Goal: Task Accomplishment & Management: Use online tool/utility

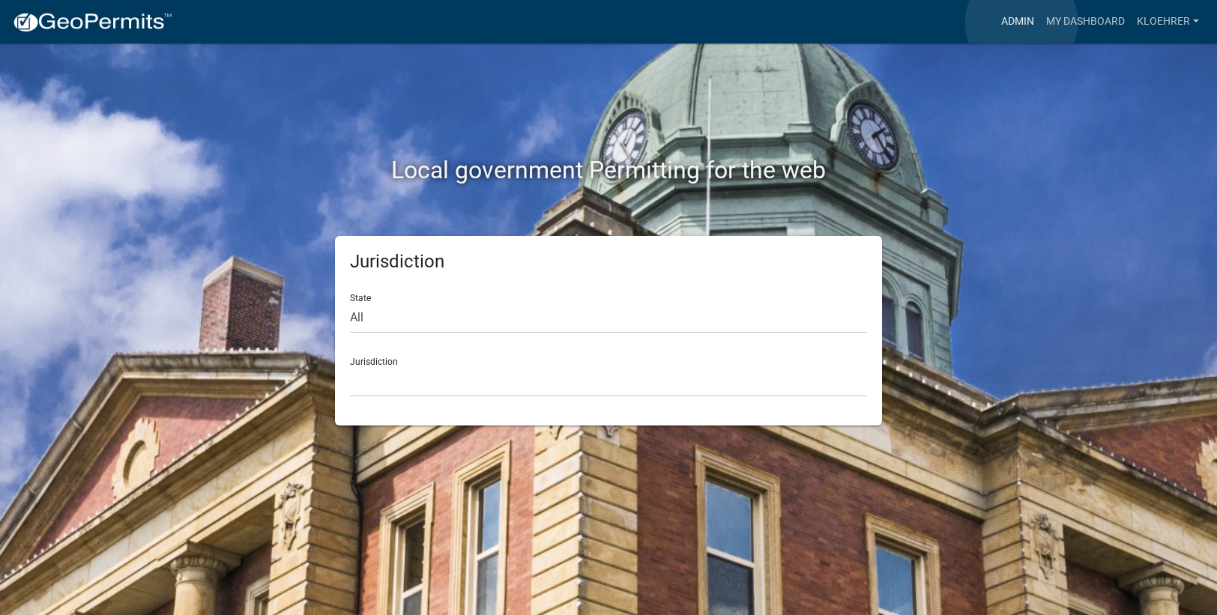
click at [1021, 22] on link "Admin" at bounding box center [1017, 21] width 45 height 28
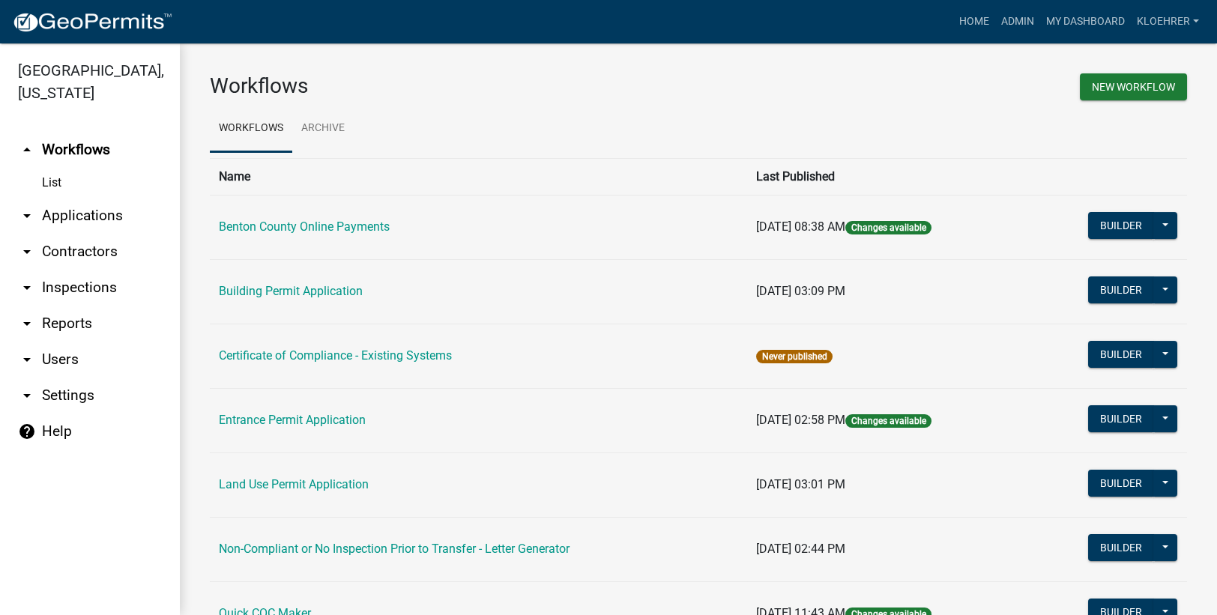
drag, startPoint x: 76, startPoint y: 324, endPoint x: 158, endPoint y: 285, distance: 91.2
click at [76, 324] on link "arrow_drop_down Reports" at bounding box center [90, 324] width 180 height 36
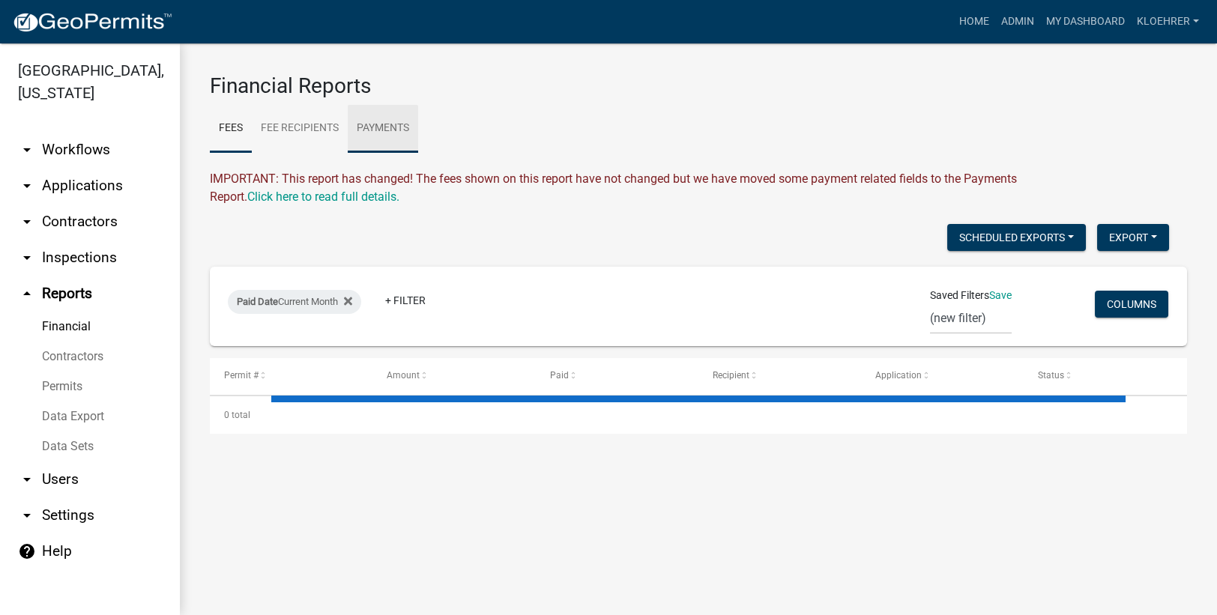
click at [366, 127] on link "Payments" at bounding box center [383, 129] width 70 height 48
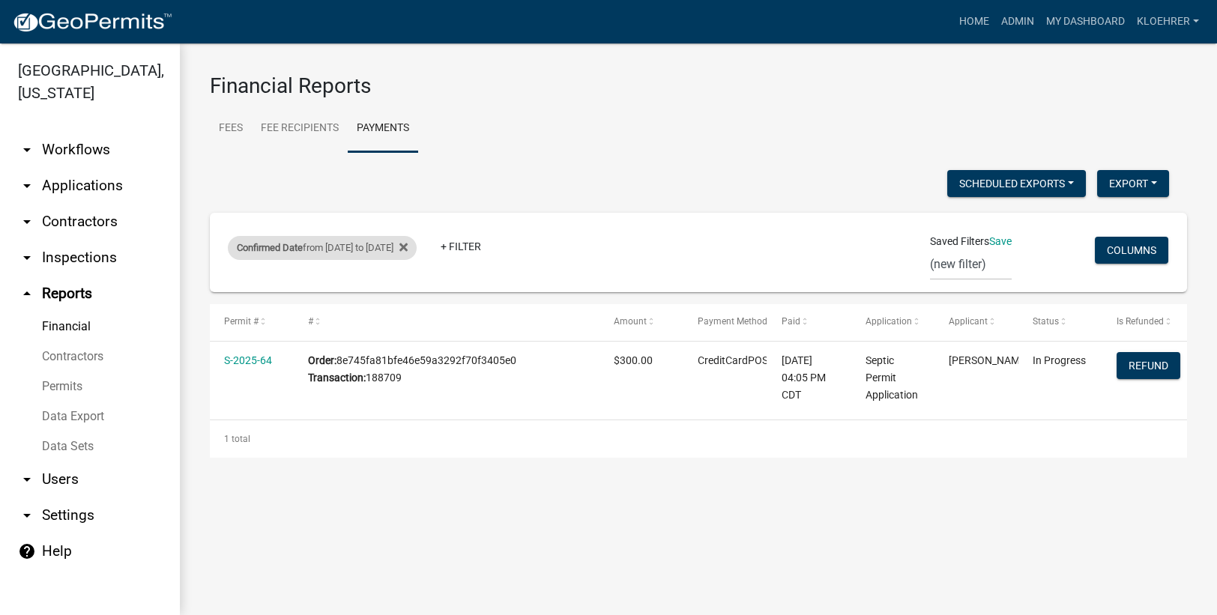
click at [399, 243] on div "Confirmed Date from [DATE] to [DATE]" at bounding box center [322, 248] width 189 height 24
select select "custom"
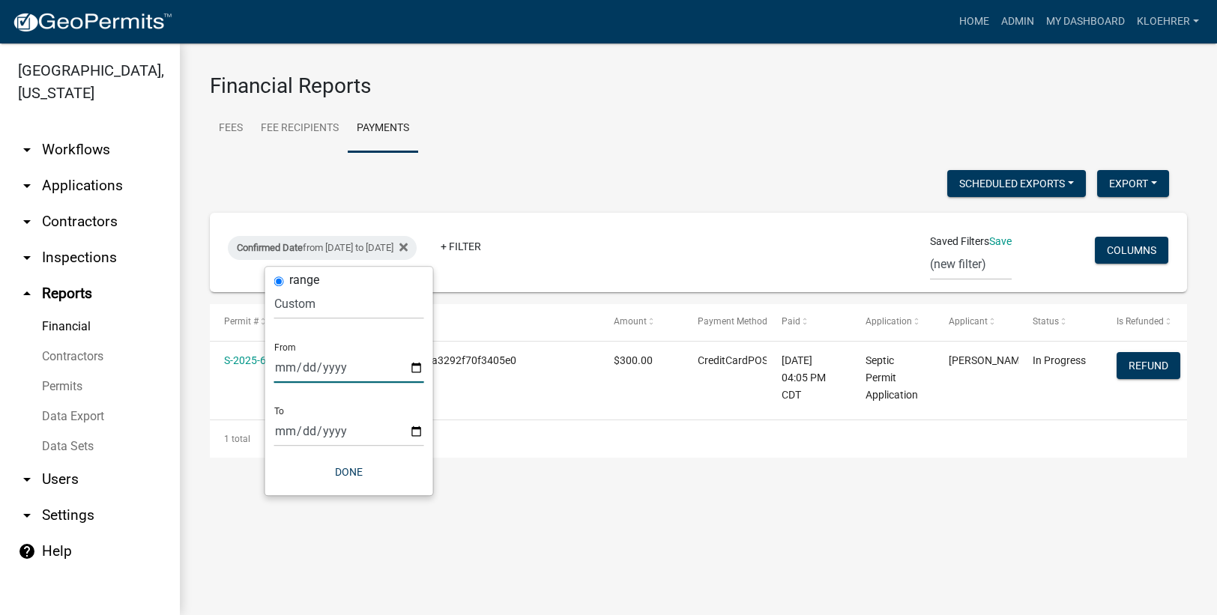
click at [300, 366] on input "[DATE]" at bounding box center [349, 367] width 150 height 31
type input "[DATE]"
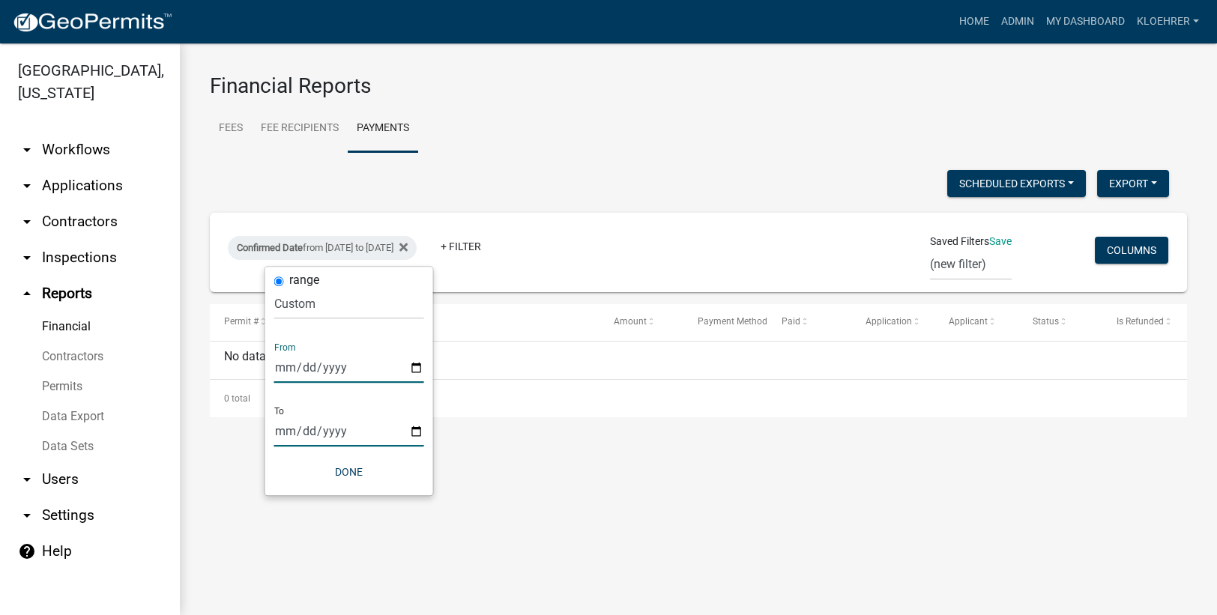
click at [305, 426] on input "[DATE]" at bounding box center [349, 431] width 150 height 31
type input "[DATE]"
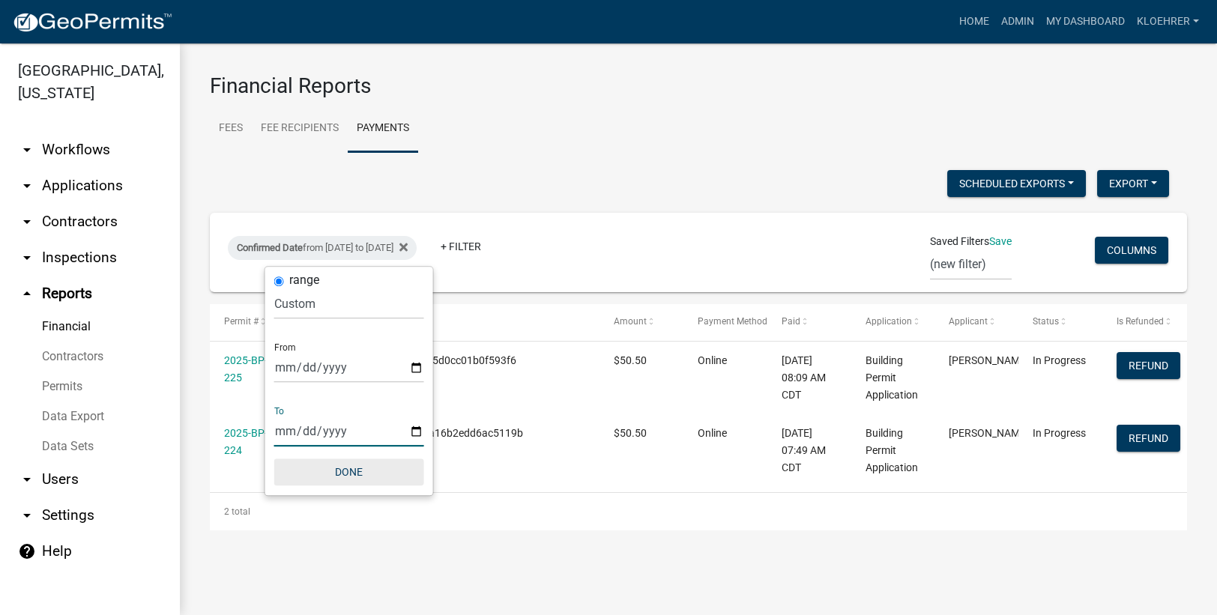
click at [356, 471] on button "Done" at bounding box center [349, 472] width 150 height 27
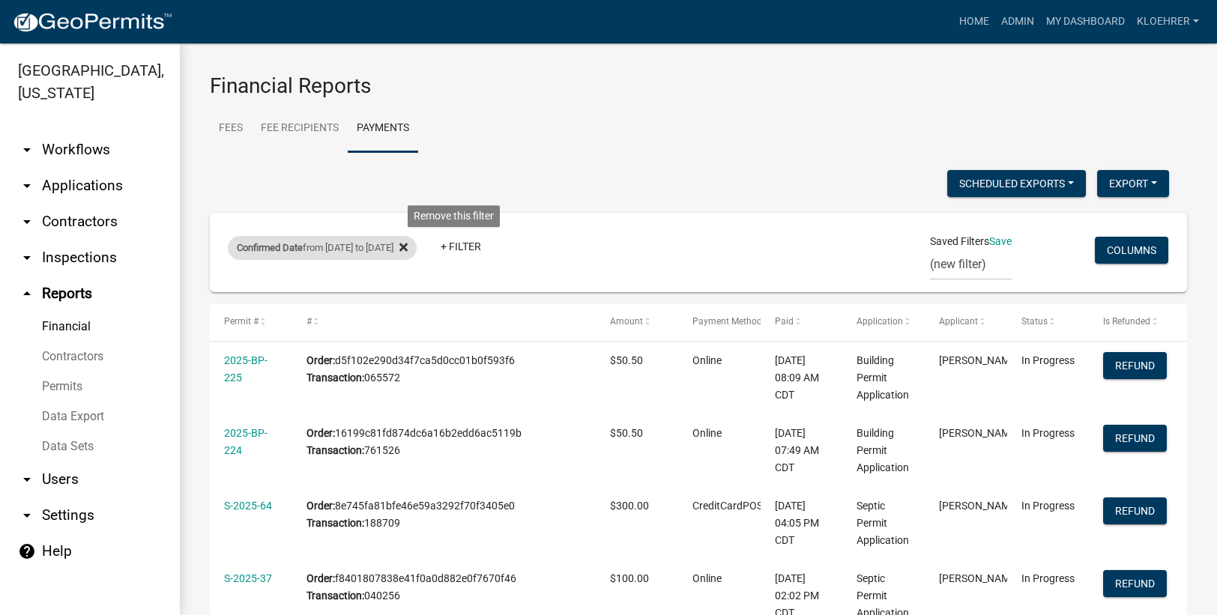
click at [408, 243] on icon at bounding box center [403, 247] width 8 height 12
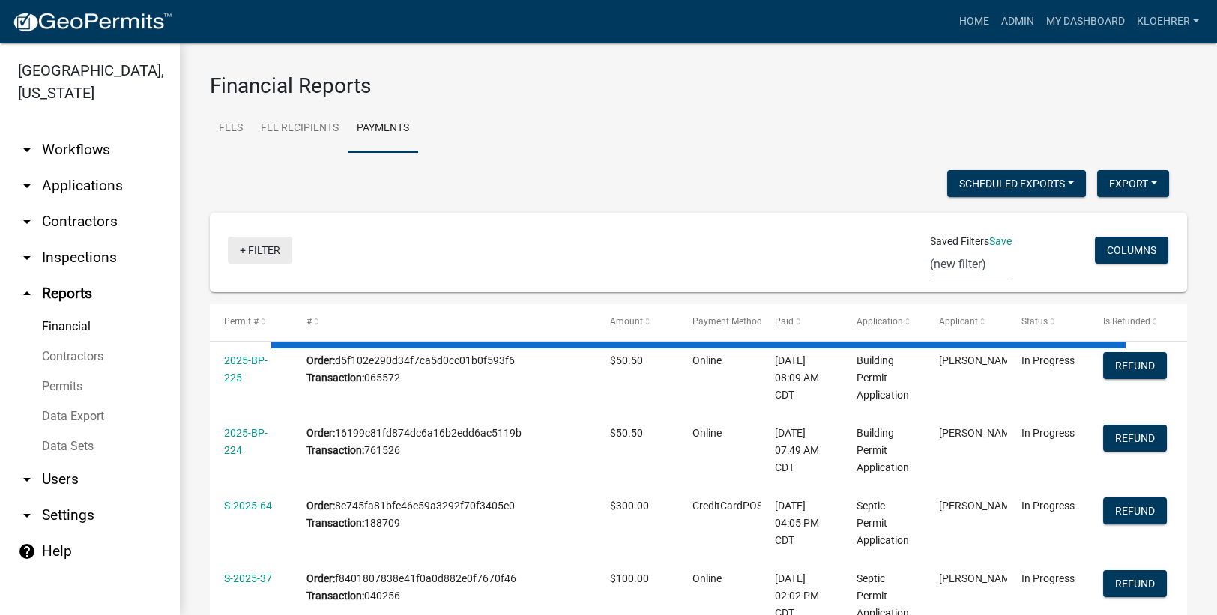
click at [259, 258] on link "+ Filter" at bounding box center [260, 250] width 64 height 27
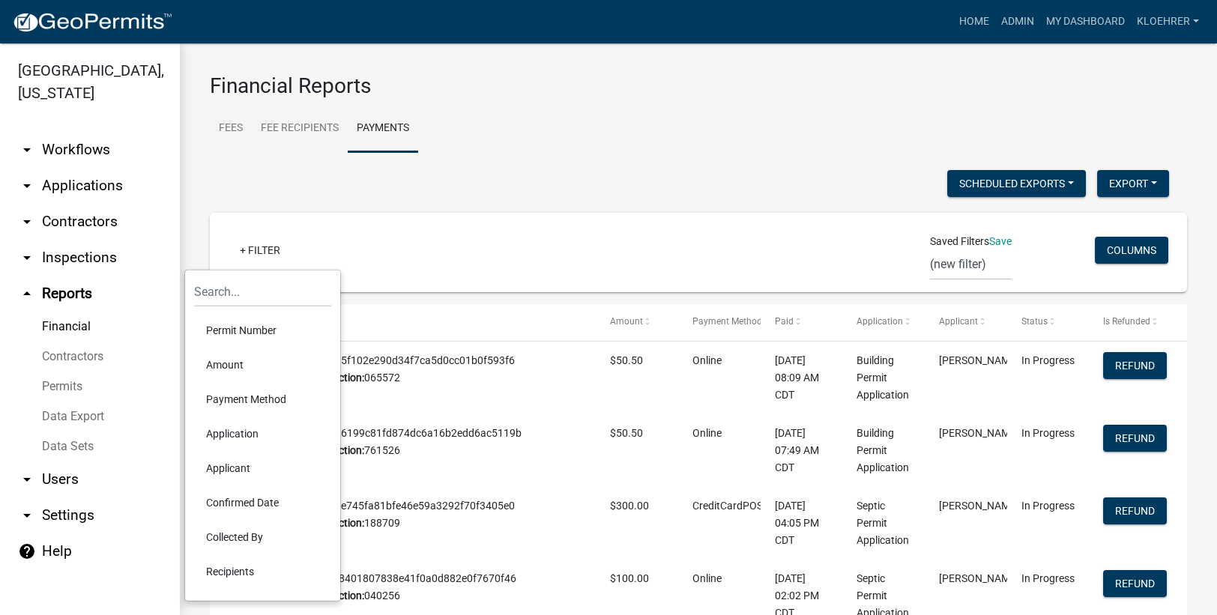
click at [248, 506] on li "Confirmed Date" at bounding box center [262, 503] width 137 height 34
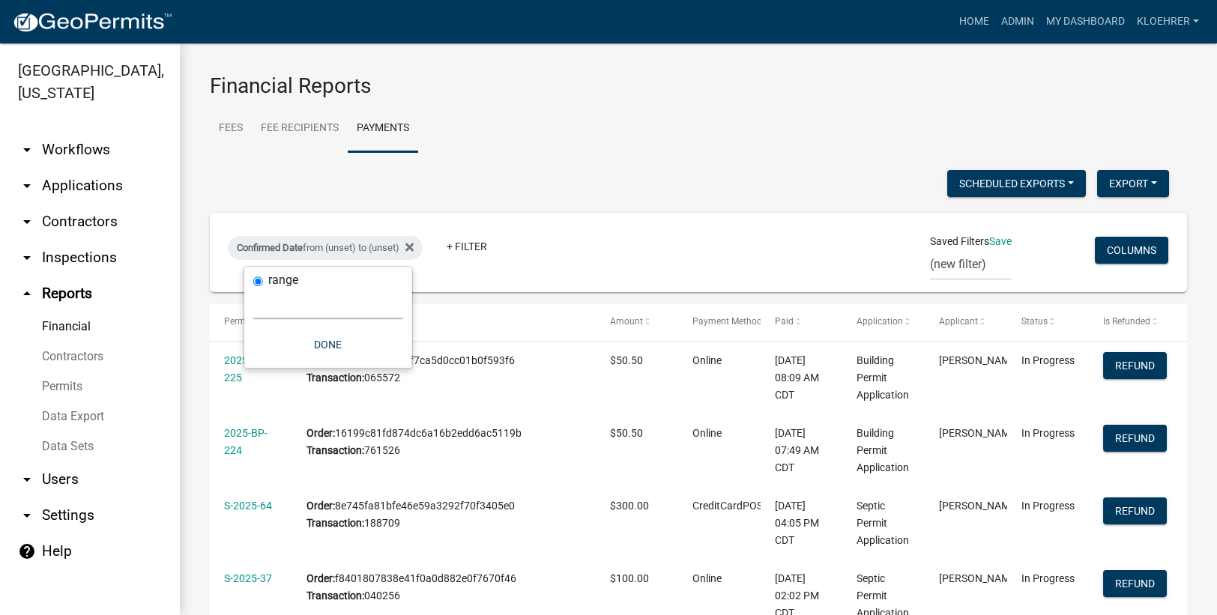
click at [283, 303] on select "[DATE] [DATE] Current Week Previous Week Current Month Last Month Current Calen…" at bounding box center [328, 303] width 150 height 31
select select "custom"
click at [253, 288] on select "[DATE] [DATE] Current Week Previous Week Current Month Last Month Current Calen…" at bounding box center [328, 303] width 150 height 31
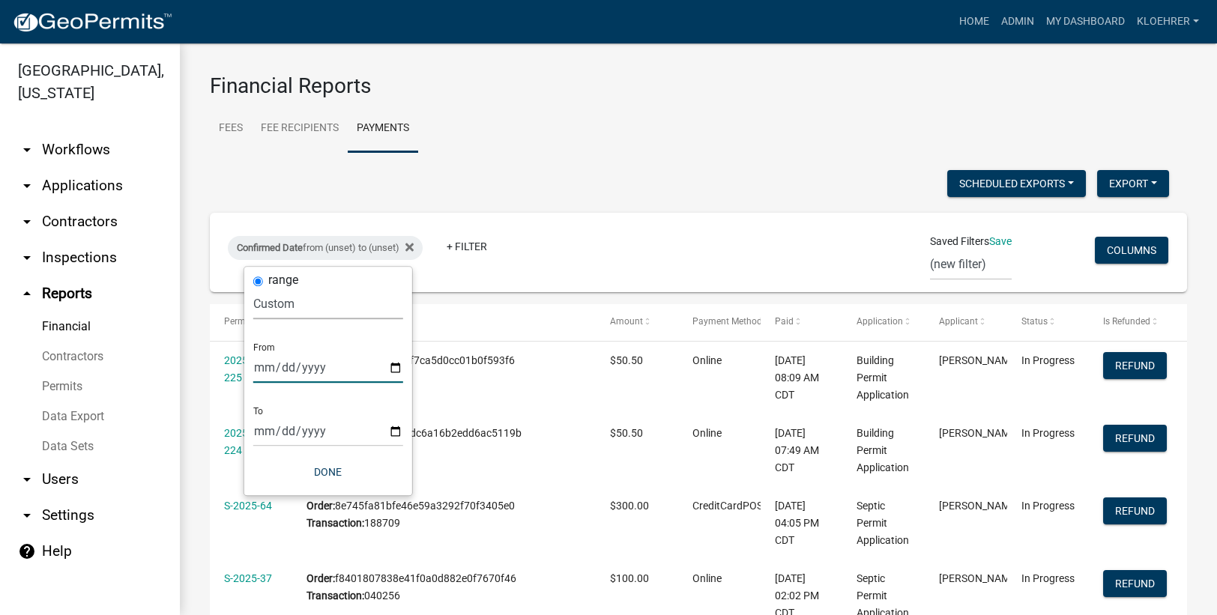
click at [285, 368] on input "date" at bounding box center [328, 367] width 150 height 31
click at [399, 367] on input "date" at bounding box center [328, 367] width 150 height 31
type input "[DATE]"
click at [407, 428] on input "date" at bounding box center [339, 431] width 150 height 31
type input "[DATE]"
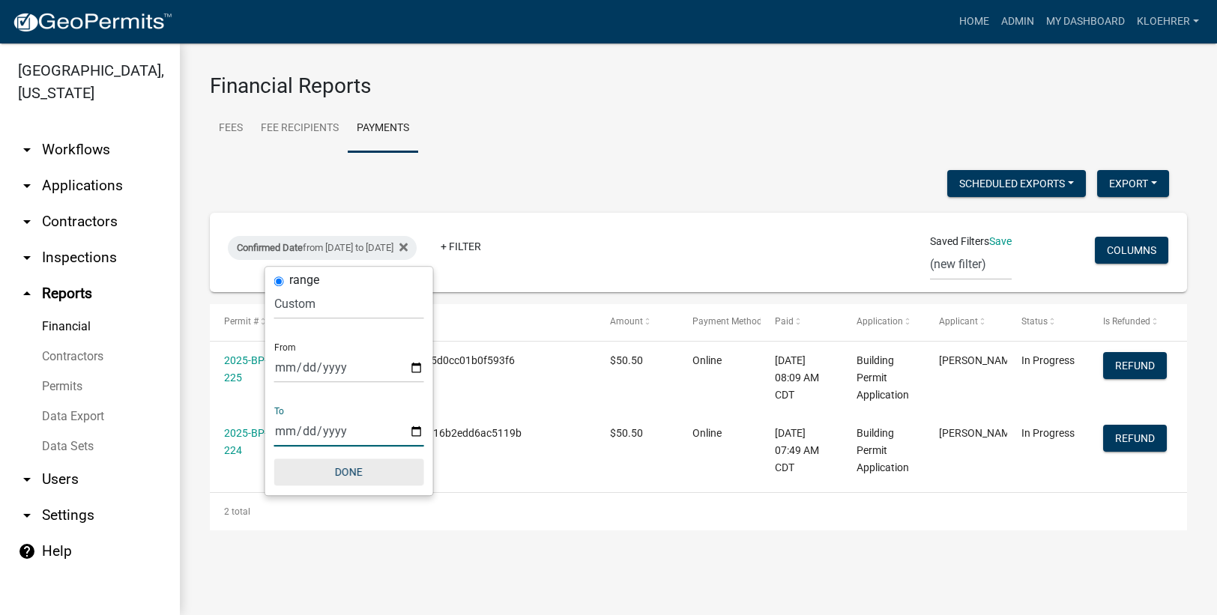
click at [338, 474] on button "Done" at bounding box center [349, 472] width 150 height 27
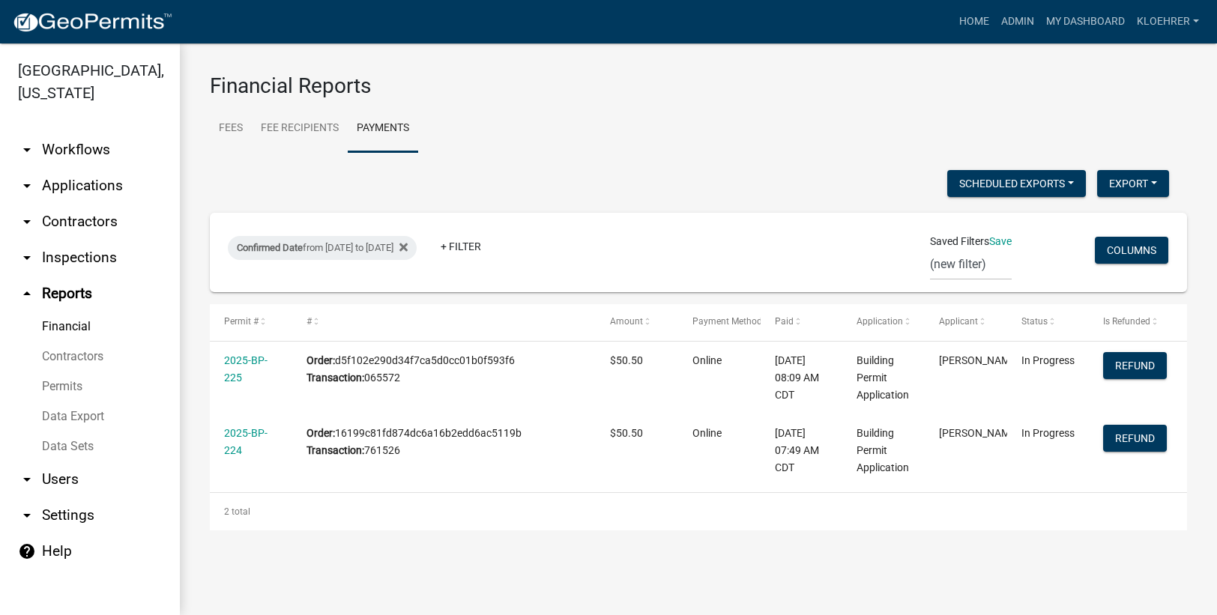
click at [1183, 471] on datatable-body "2025-BP-225 Order: d5f102e290d34f7ca5d0cc01b0f593f6 Transaction: 065572 $50.50 …" at bounding box center [698, 417] width 977 height 151
